Goal: Task Accomplishment & Management: Complete application form

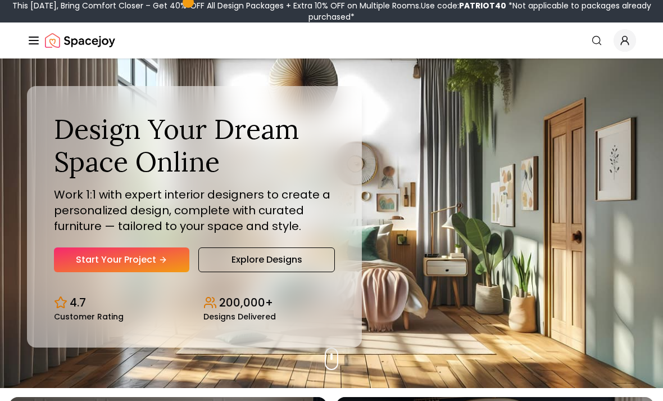
scroll to position [16, 0]
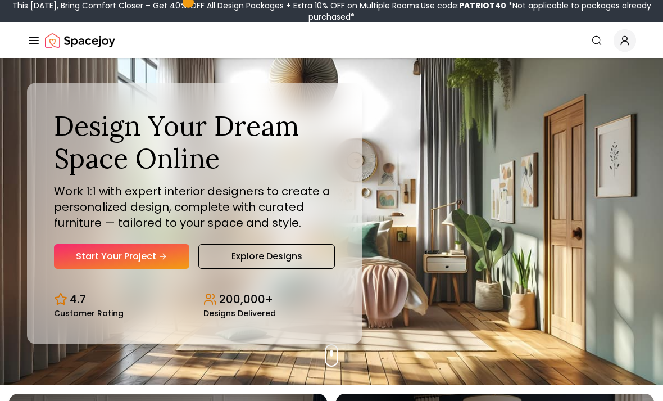
click at [89, 269] on link "Start Your Project" at bounding box center [121, 256] width 135 height 25
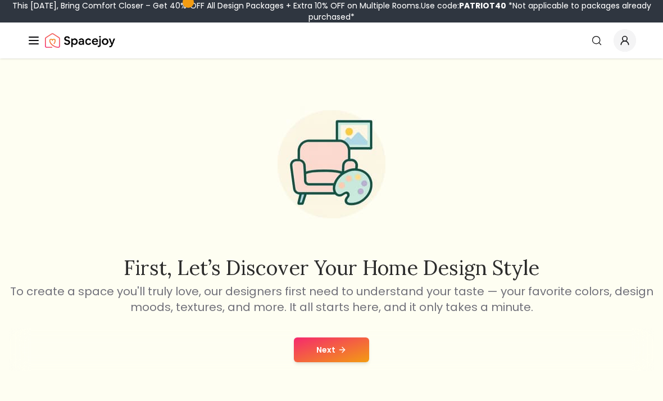
click at [347, 350] on button "Next" at bounding box center [331, 349] width 75 height 25
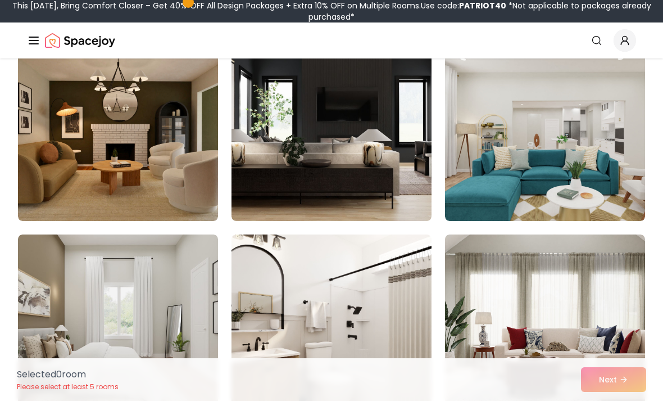
scroll to position [119, 0]
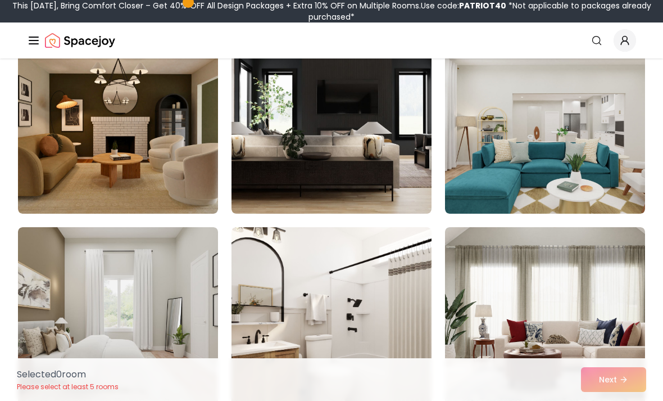
click at [43, 110] on img at bounding box center [118, 124] width 200 height 180
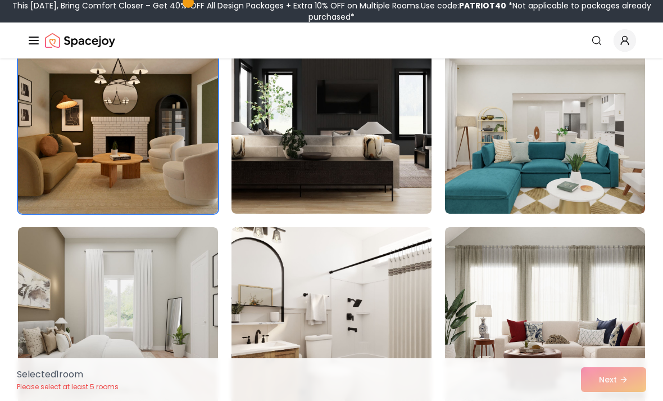
click at [54, 126] on img at bounding box center [118, 124] width 200 height 180
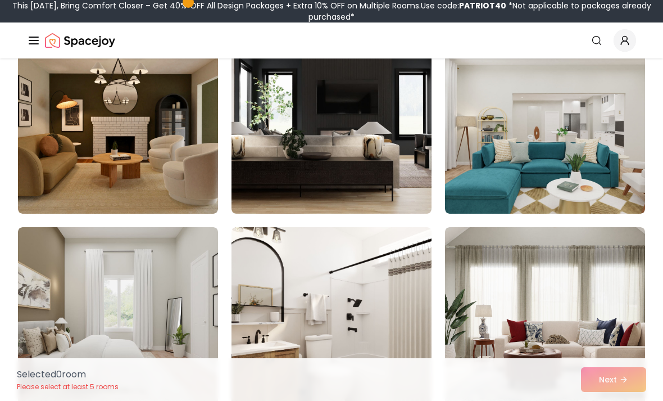
click at [544, 129] on img at bounding box center [545, 124] width 200 height 180
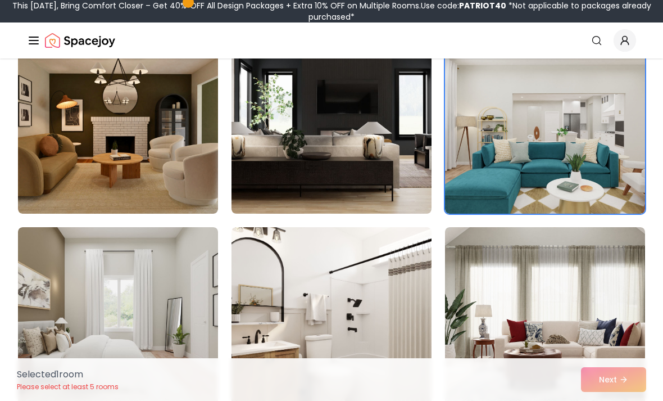
click at [55, 134] on img at bounding box center [118, 124] width 200 height 180
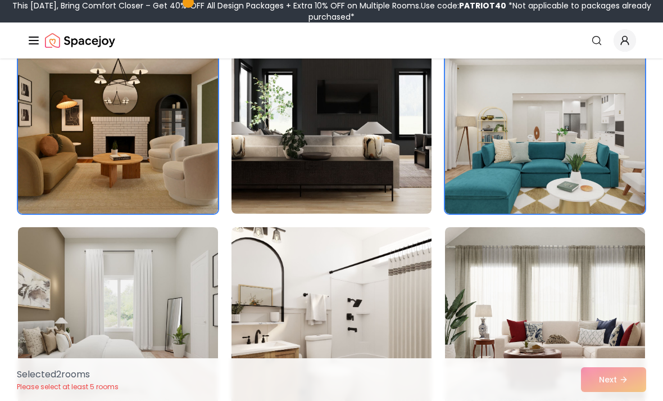
click at [592, 400] on div "Selected 2 room s Please select at least 5 rooms Next" at bounding box center [331, 379] width 647 height 43
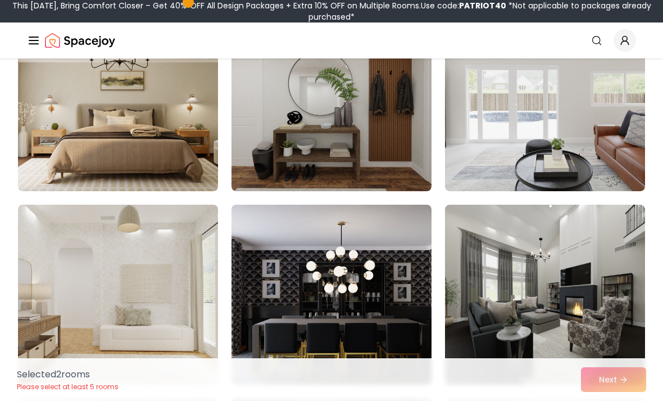
scroll to position [537, 0]
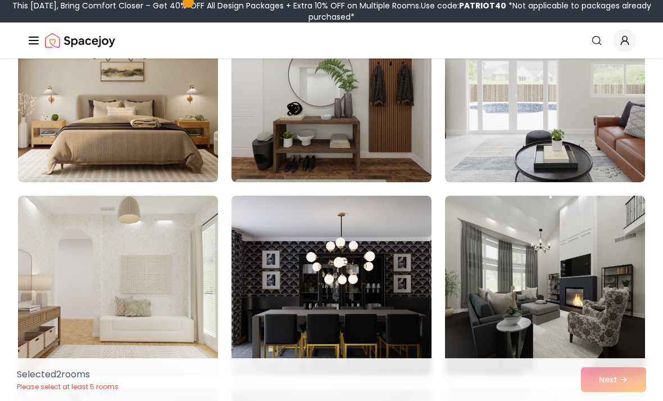
click at [82, 200] on img at bounding box center [118, 286] width 200 height 180
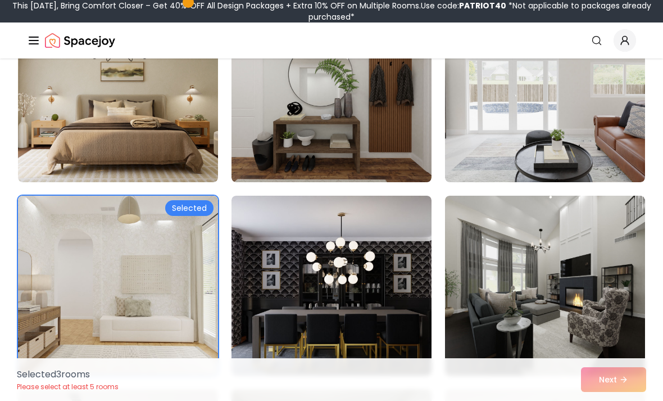
click at [85, 207] on img at bounding box center [118, 286] width 200 height 180
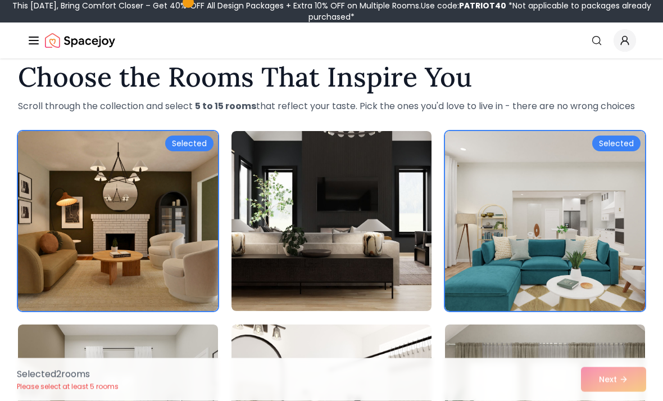
scroll to position [0, 0]
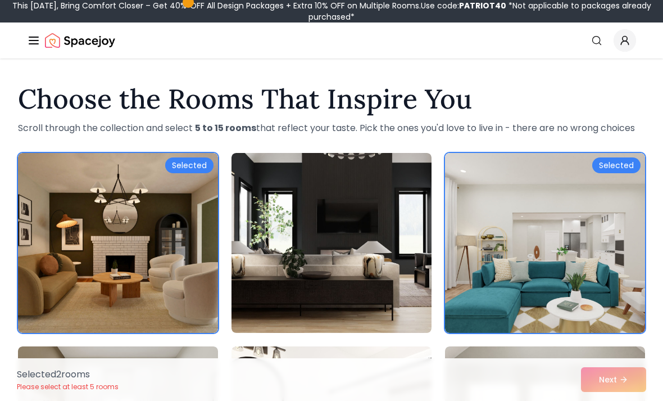
click at [598, 379] on div "Selected 2 room s Please select at least 5 rooms Next" at bounding box center [331, 379] width 647 height 43
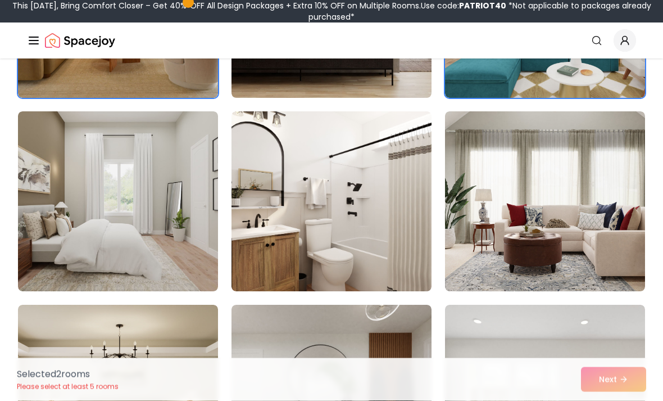
scroll to position [235, 0]
click at [406, 233] on img at bounding box center [332, 201] width 200 height 180
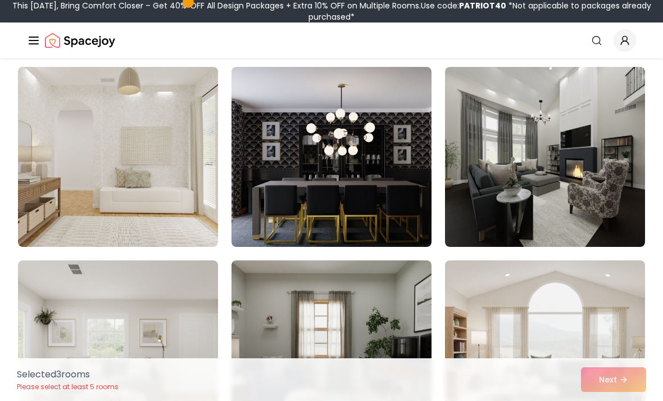
click at [62, 158] on img at bounding box center [118, 157] width 200 height 180
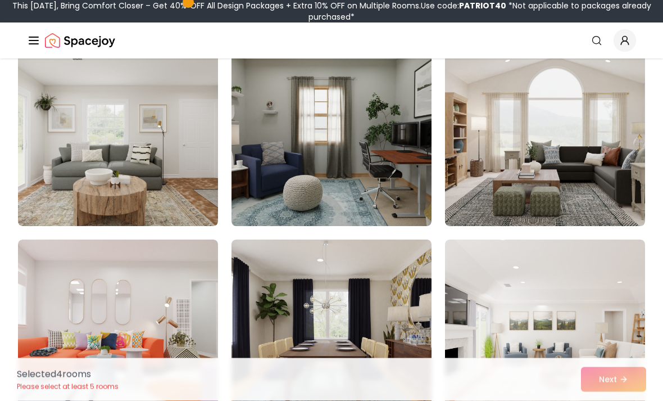
scroll to position [881, 0]
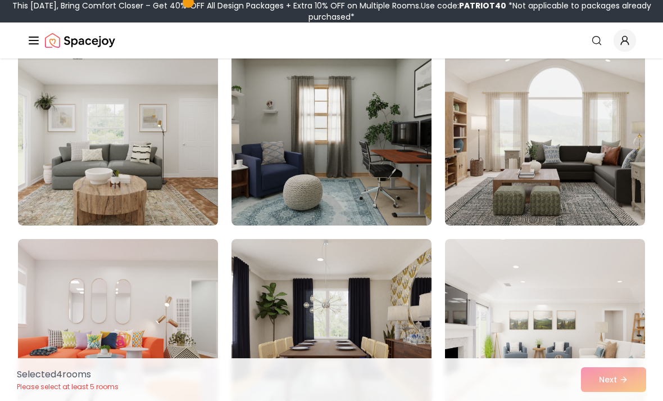
click at [572, 127] on img at bounding box center [545, 136] width 200 height 180
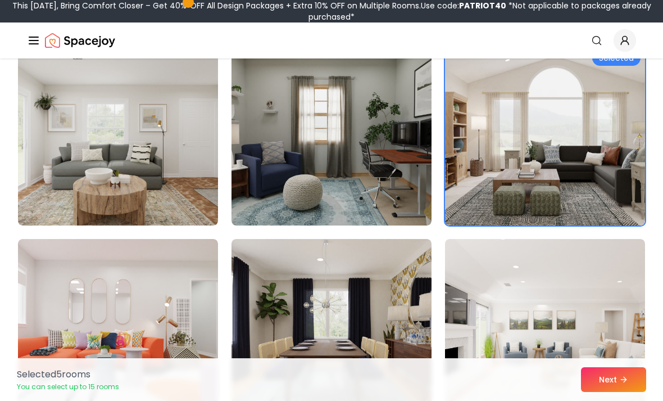
click at [607, 392] on button "Next" at bounding box center [613, 379] width 65 height 25
